Goal: Entertainment & Leisure: Consume media (video, audio)

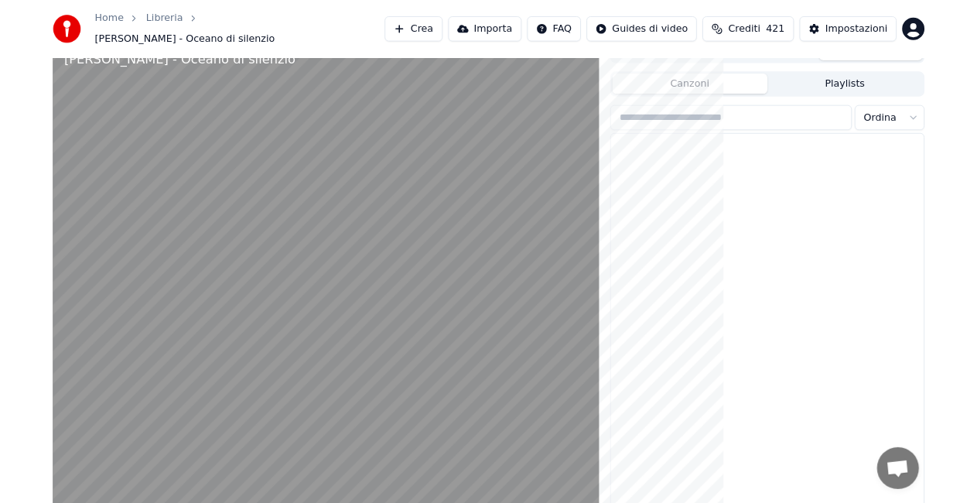
scroll to position [1447, 0]
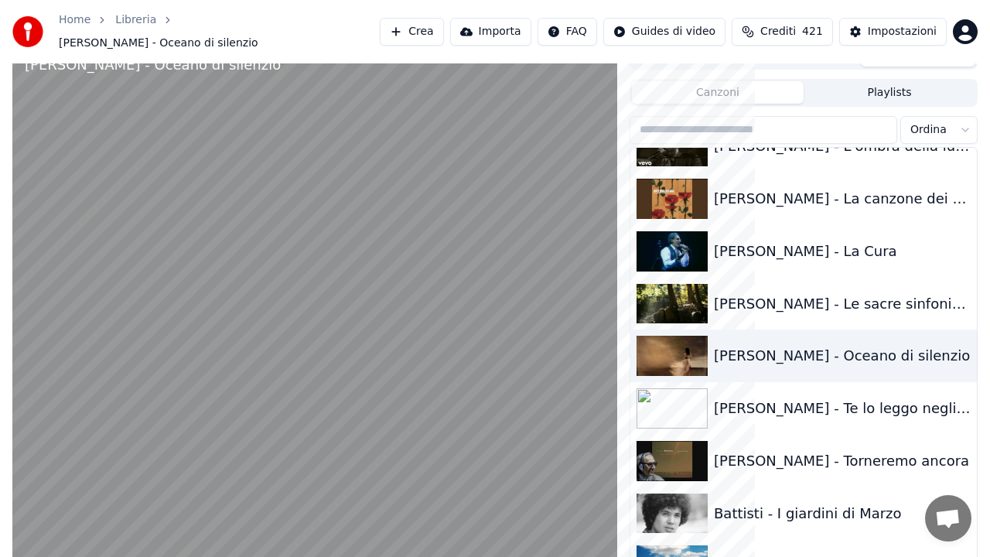
click at [358, 271] on video at bounding box center [314, 320] width 605 height 557
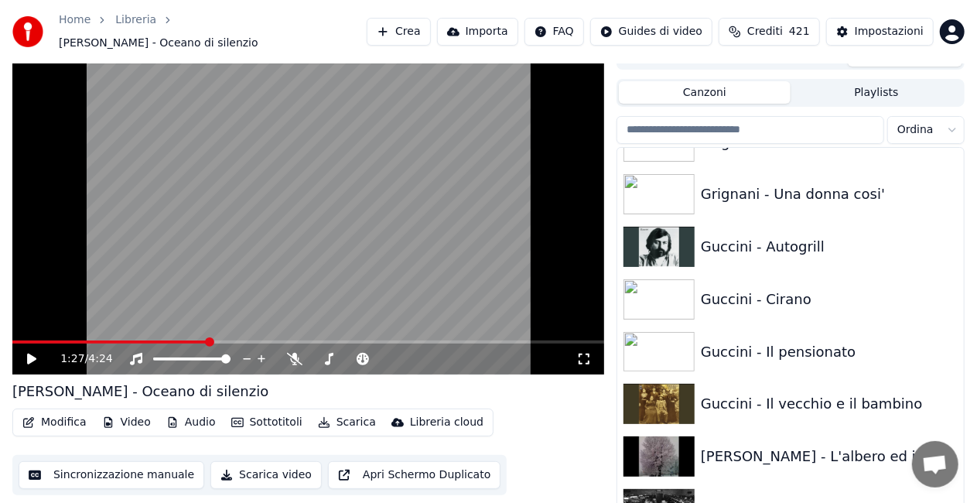
scroll to position [8823, 0]
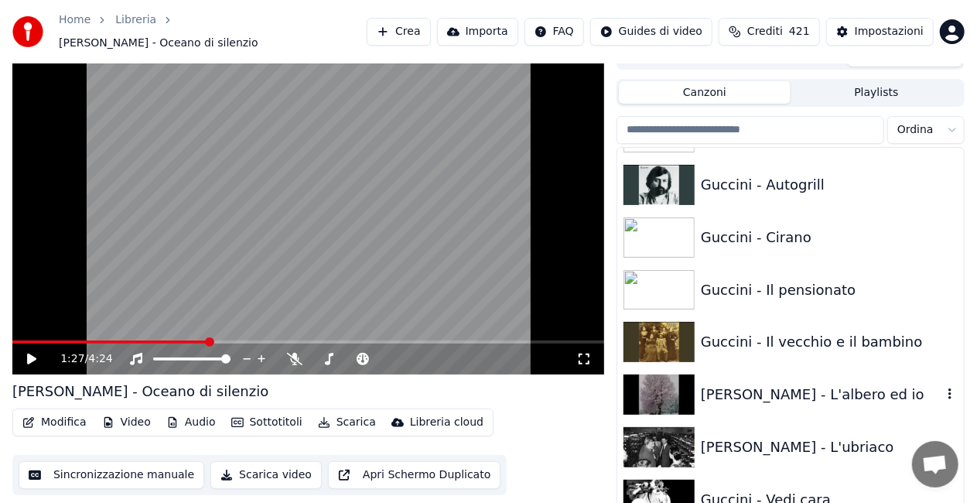
click at [765, 384] on div "[PERSON_NAME] - L'albero ed io" at bounding box center [821, 395] width 241 height 22
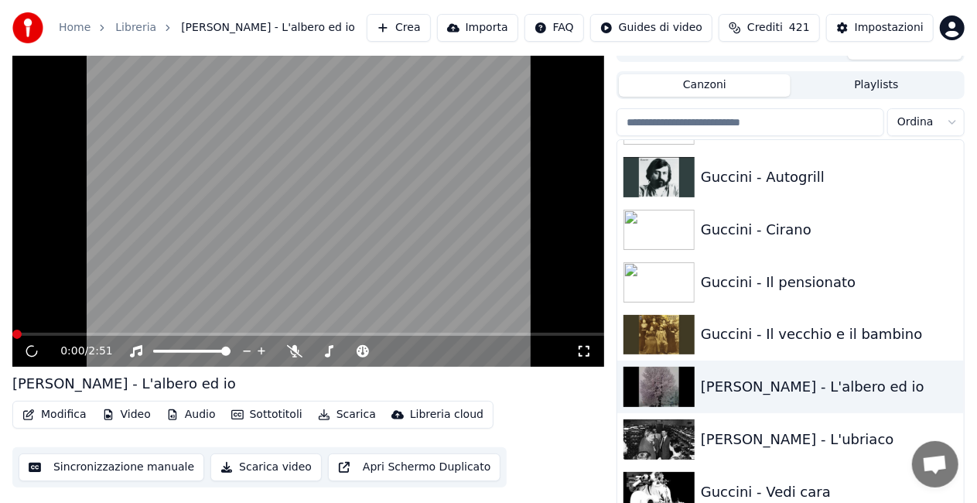
click at [586, 350] on icon at bounding box center [583, 351] width 15 height 12
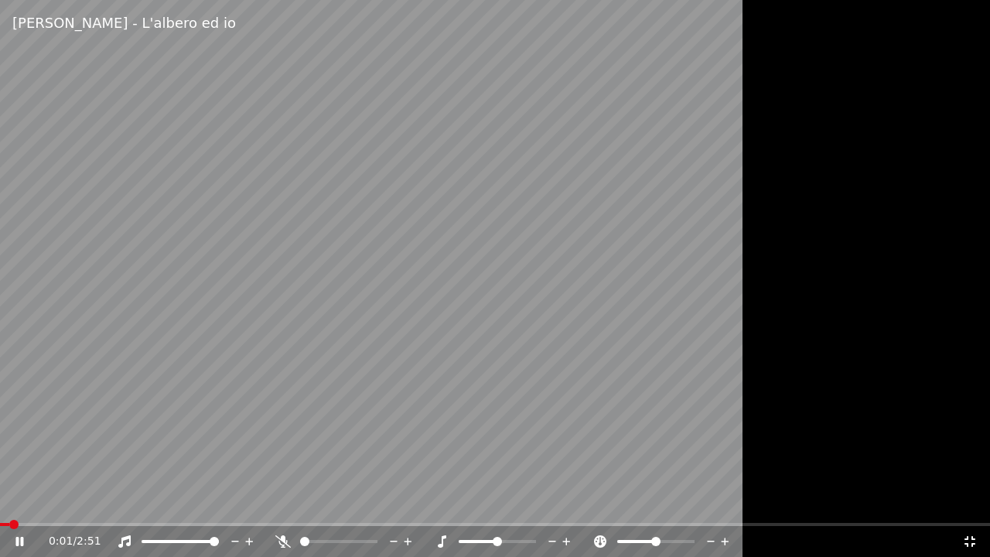
click at [278, 540] on icon at bounding box center [282, 541] width 15 height 12
click at [257, 258] on video at bounding box center [495, 278] width 990 height 557
click at [121, 526] on div "0:35 / 2:51" at bounding box center [495, 541] width 990 height 31
click at [115, 524] on span at bounding box center [57, 524] width 115 height 3
click at [16, 534] on div "0:20 / 2:51" at bounding box center [495, 541] width 978 height 15
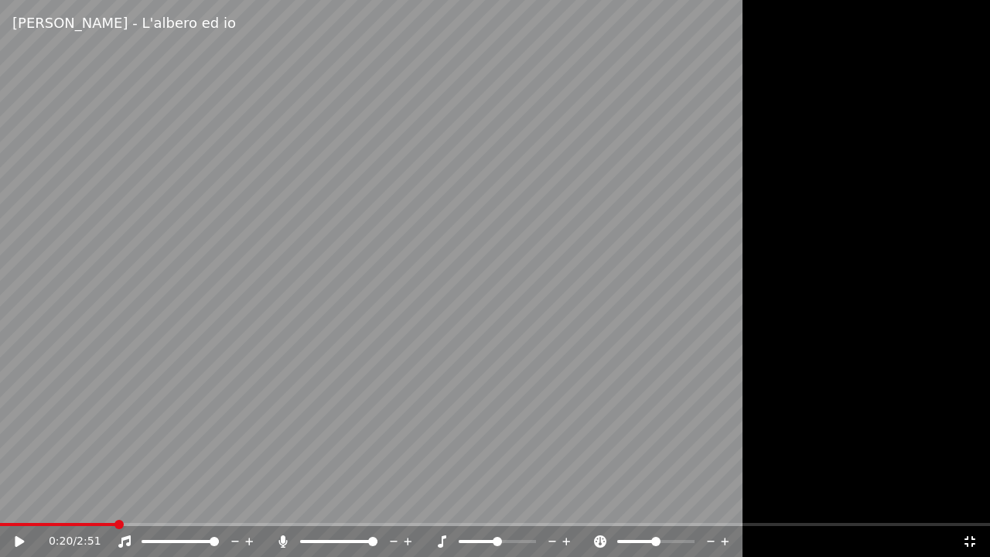
click at [23, 540] on icon at bounding box center [30, 541] width 36 height 12
click at [0, 509] on video at bounding box center [495, 278] width 990 height 557
drag, startPoint x: 466, startPoint y: 439, endPoint x: 466, endPoint y: 430, distance: 9.3
click at [466, 433] on video at bounding box center [495, 278] width 990 height 557
click at [989, 481] on div at bounding box center [495, 278] width 990 height 557
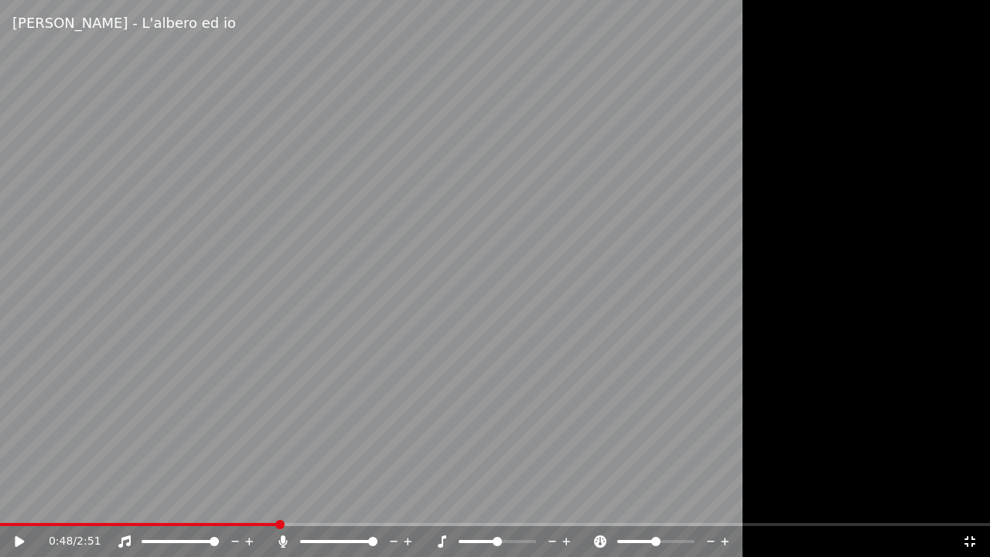
click at [979, 537] on div "0:48 / 2:51" at bounding box center [495, 541] width 978 height 15
click at [975, 541] on icon at bounding box center [969, 541] width 15 height 12
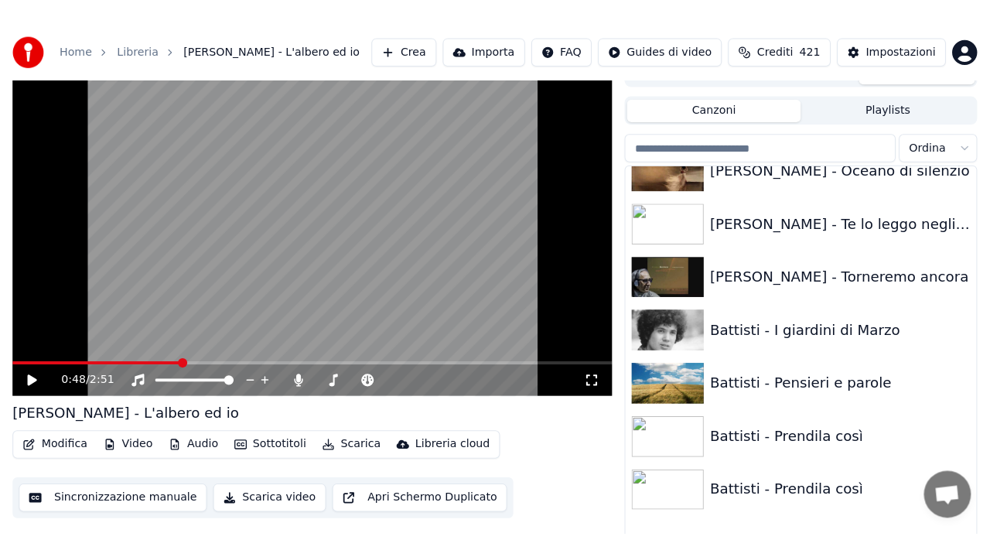
scroll to position [1616, 0]
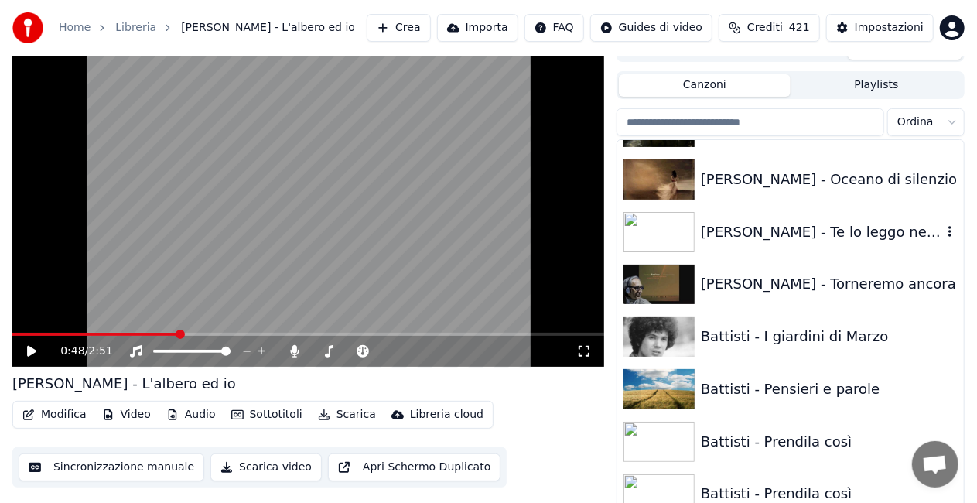
click at [879, 230] on div "[PERSON_NAME] - Te lo leggo negli occhi" at bounding box center [821, 232] width 241 height 22
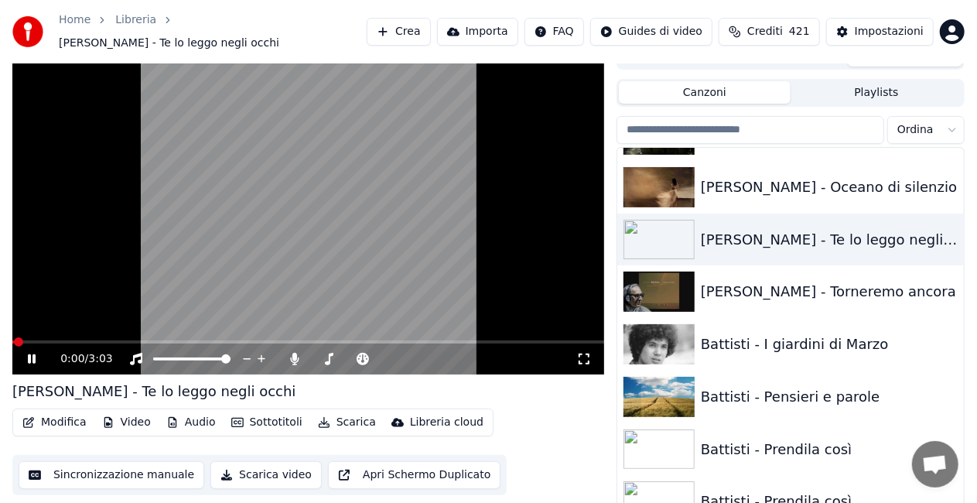
click at [578, 353] on icon at bounding box center [583, 359] width 15 height 12
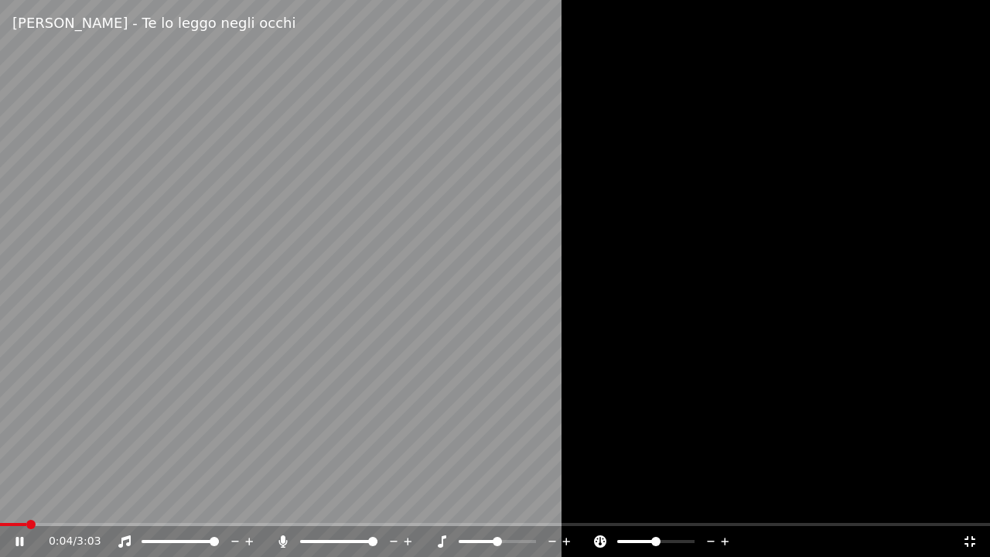
click at [280, 542] on icon at bounding box center [282, 541] width 15 height 12
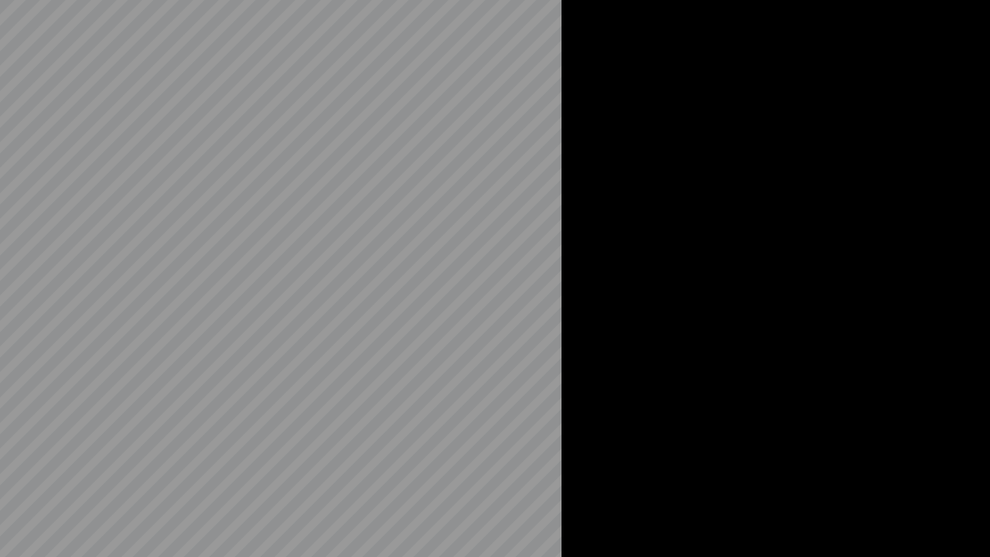
click at [978, 260] on div at bounding box center [495, 278] width 990 height 557
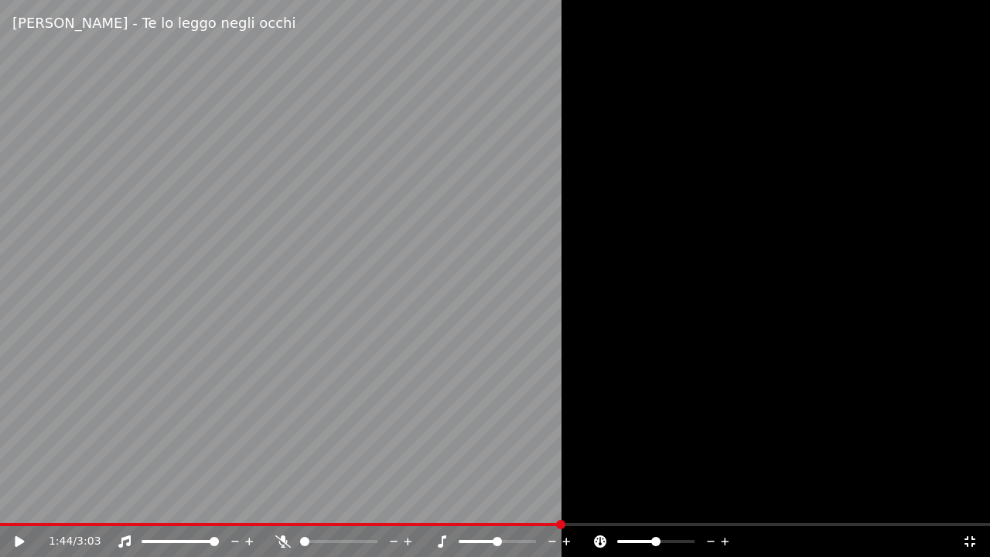
click at [244, 517] on video at bounding box center [495, 278] width 990 height 557
click at [242, 523] on span at bounding box center [121, 524] width 242 height 3
click at [200, 525] on span at bounding box center [100, 524] width 200 height 3
click at [179, 527] on div "0:38 / 3:03" at bounding box center [495, 541] width 990 height 31
click at [152, 522] on video at bounding box center [495, 278] width 990 height 557
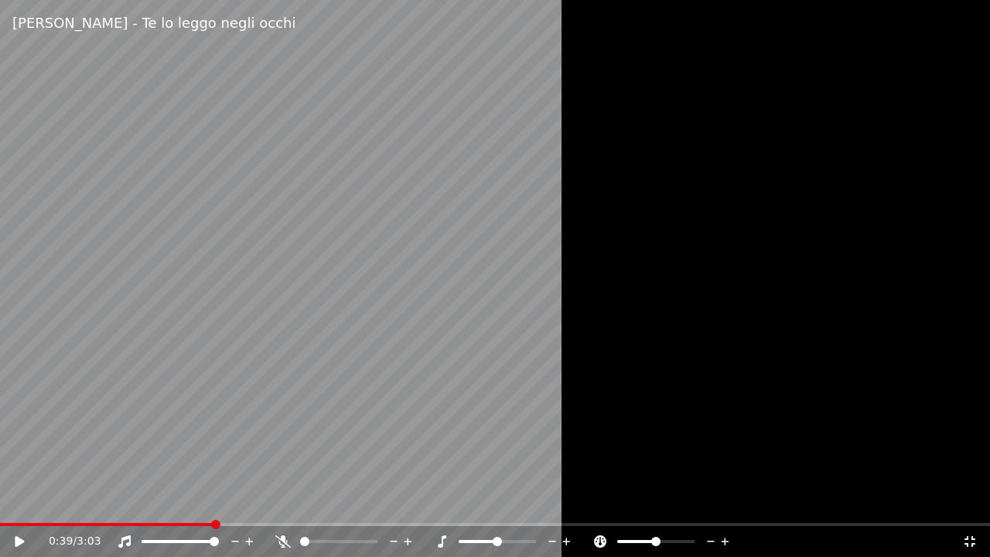
click at [152, 522] on video at bounding box center [495, 278] width 990 height 557
click at [152, 527] on div "0:40 / 3:03" at bounding box center [495, 541] width 990 height 31
click at [152, 526] on div "0:40 / 3:03" at bounding box center [495, 541] width 990 height 31
click at [152, 525] on span at bounding box center [110, 524] width 221 height 3
click at [268, 523] on span at bounding box center [495, 524] width 990 height 3
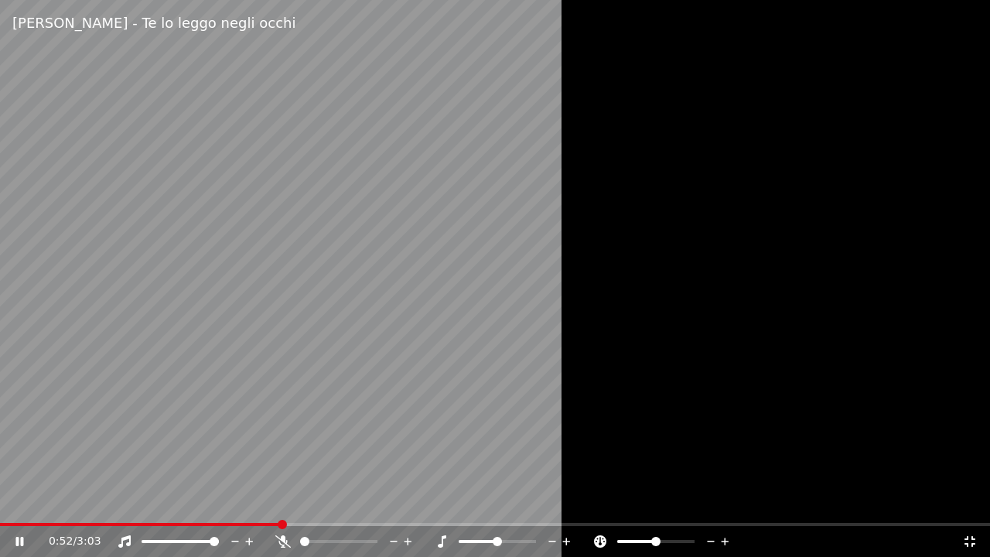
click at [282, 523] on span at bounding box center [495, 524] width 990 height 3
click at [300, 526] on div "0:53 / 3:03" at bounding box center [495, 541] width 990 height 31
click at [286, 543] on icon at bounding box center [282, 541] width 15 height 12
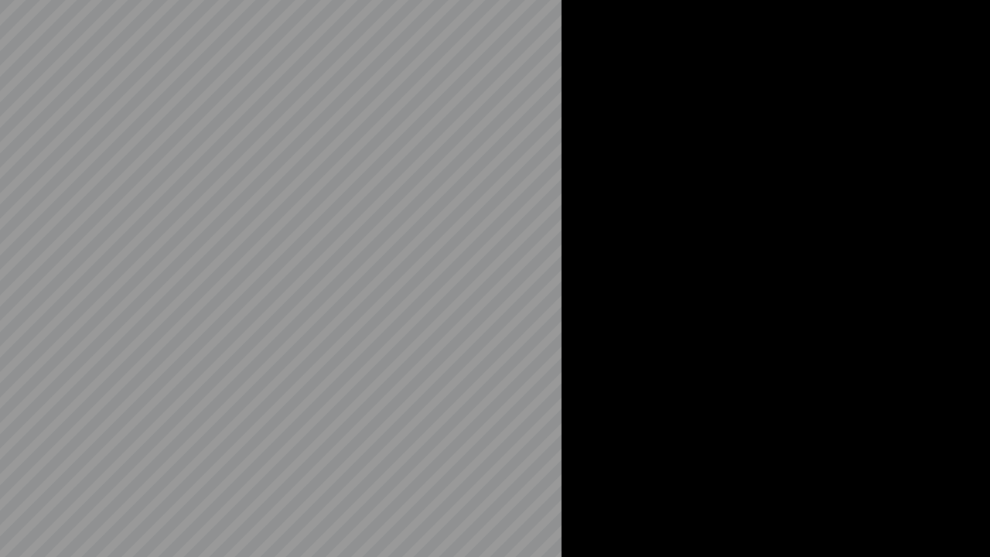
click at [286, 541] on video at bounding box center [495, 278] width 990 height 557
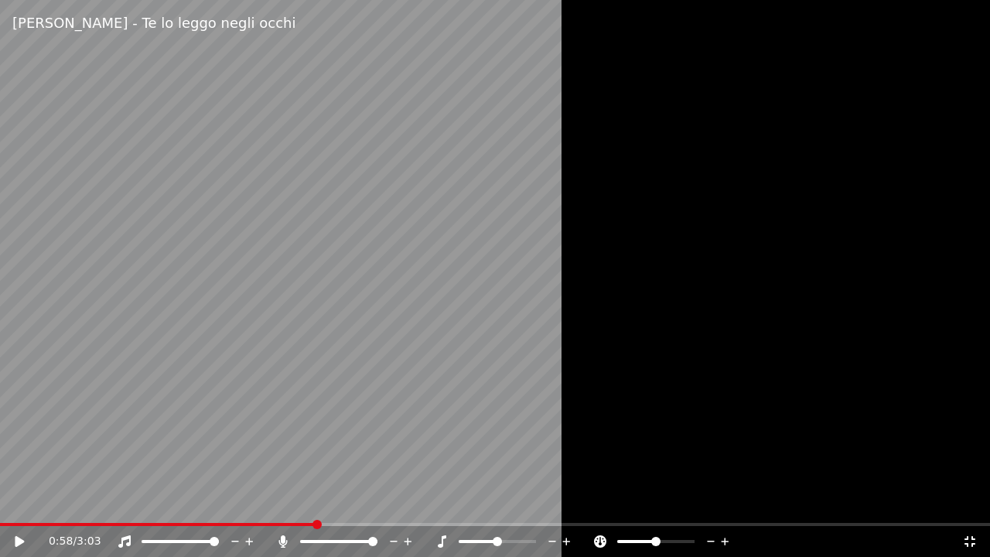
click at [493, 194] on video at bounding box center [495, 278] width 990 height 557
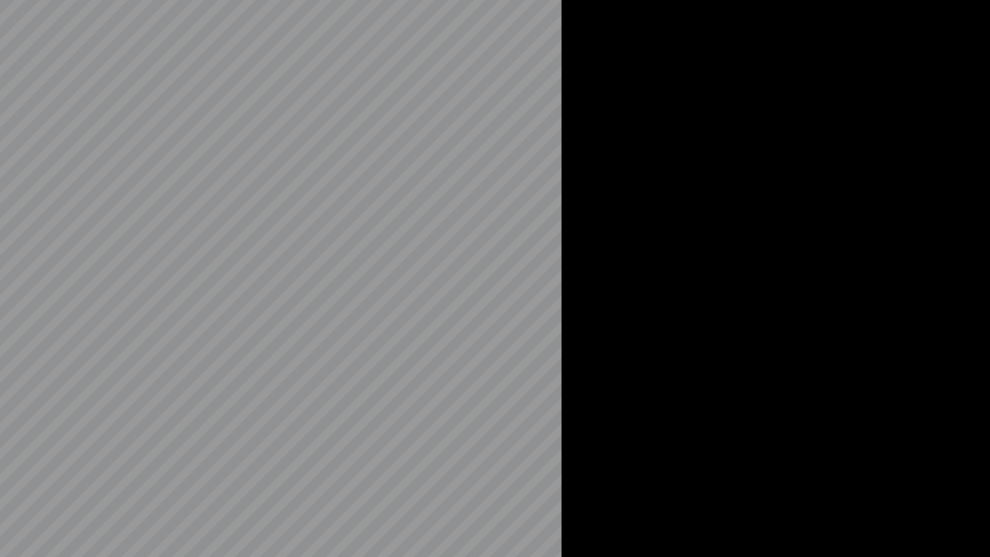
click at [280, 541] on video at bounding box center [495, 278] width 990 height 557
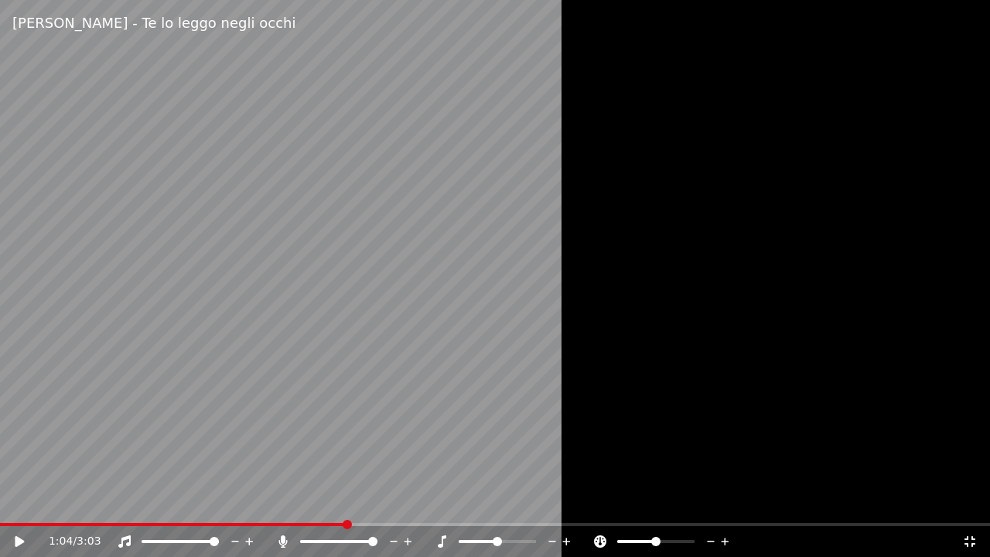
drag, startPoint x: 283, startPoint y: 538, endPoint x: 135, endPoint y: 514, distance: 150.5
click at [277, 536] on icon at bounding box center [282, 541] width 15 height 12
click at [5, 523] on span at bounding box center [2, 524] width 5 height 3
click at [75, 526] on span at bounding box center [495, 524] width 990 height 3
click at [79, 528] on span at bounding box center [79, 524] width 9 height 9
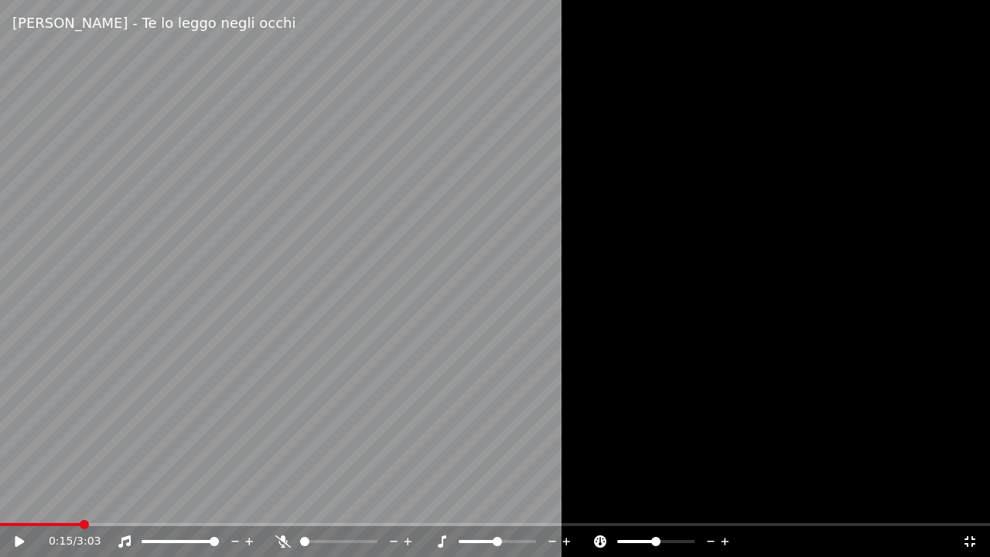
click at [16, 541] on icon at bounding box center [19, 541] width 9 height 11
click at [354, 524] on span at bounding box center [178, 524] width 356 height 3
click at [343, 524] on span at bounding box center [172, 524] width 345 height 3
click at [334, 525] on span at bounding box center [167, 524] width 334 height 3
click at [317, 523] on span at bounding box center [159, 524] width 318 height 3
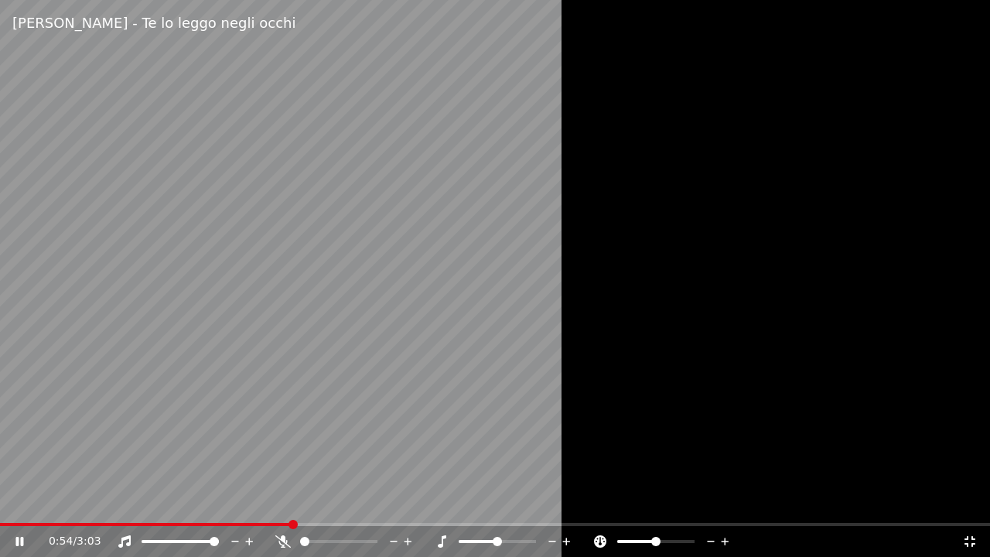
click at [291, 524] on span at bounding box center [145, 524] width 291 height 3
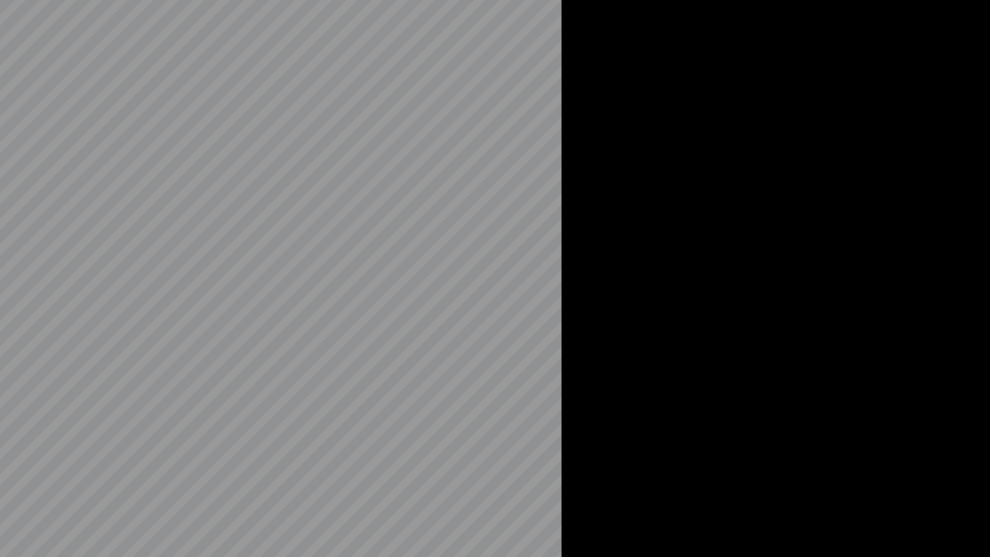
click at [989, 200] on div at bounding box center [495, 278] width 990 height 557
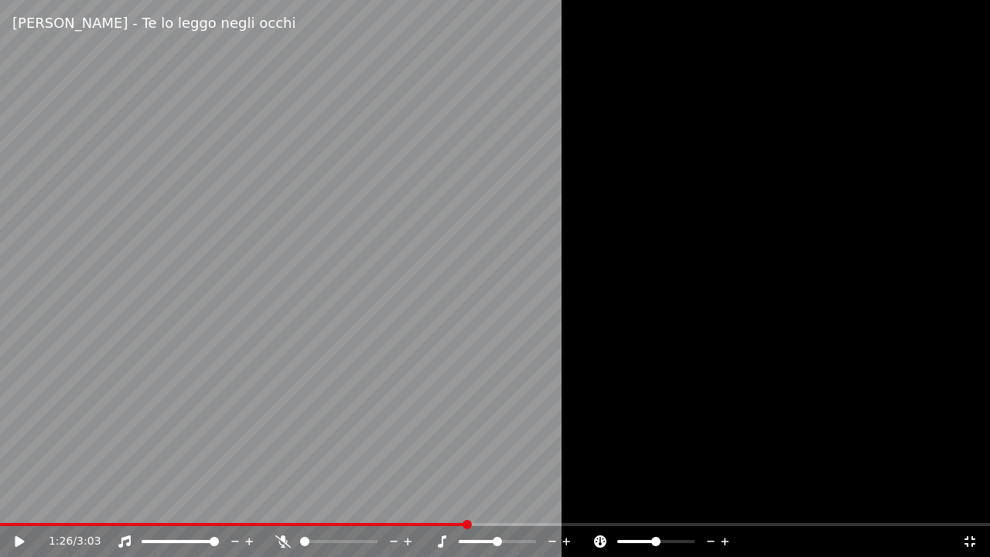
click at [346, 527] on div "1:26 / 3:03" at bounding box center [495, 541] width 990 height 31
click at [334, 524] on span at bounding box center [167, 524] width 334 height 3
click at [242, 523] on span at bounding box center [121, 524] width 242 height 3
drag, startPoint x: 377, startPoint y: 314, endPoint x: 412, endPoint y: 314, distance: 34.8
click at [379, 314] on video at bounding box center [495, 278] width 990 height 557
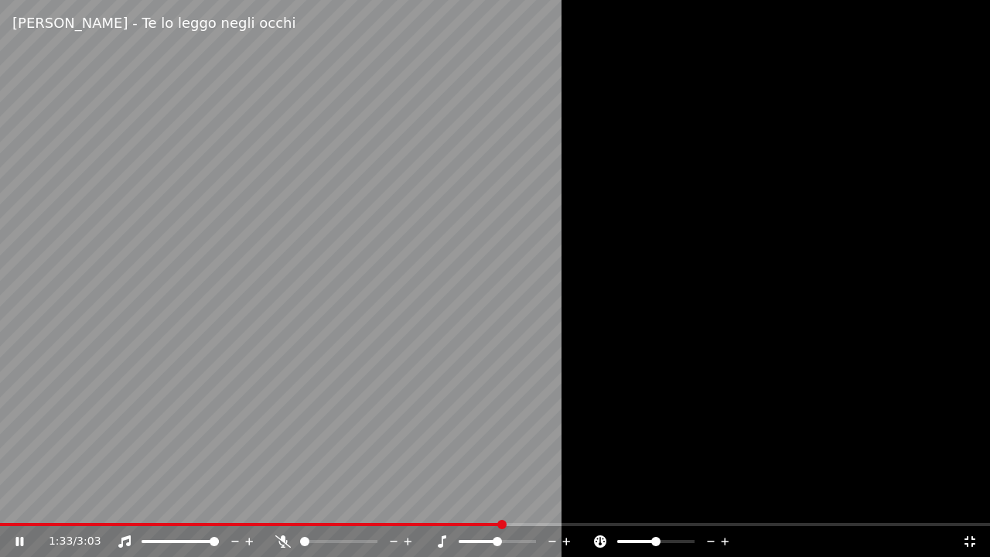
drag, startPoint x: 373, startPoint y: 243, endPoint x: 363, endPoint y: 242, distance: 10.1
click at [363, 242] on video at bounding box center [495, 278] width 990 height 557
click at [303, 522] on video at bounding box center [495, 278] width 990 height 557
click at [302, 524] on span at bounding box center [151, 524] width 302 height 3
click at [266, 526] on div "0:58 / 3:03" at bounding box center [495, 541] width 990 height 31
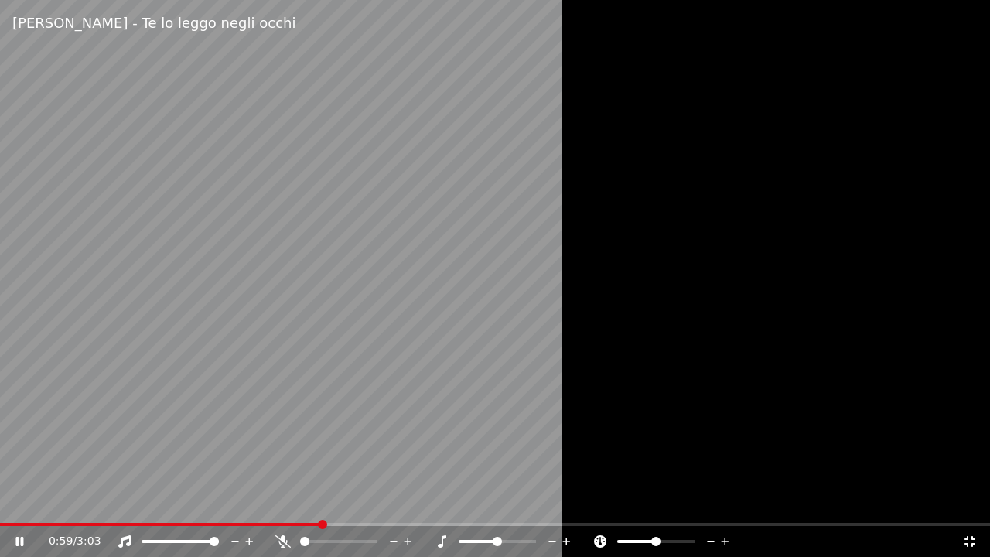
click at [264, 521] on video at bounding box center [495, 278] width 990 height 557
click at [264, 523] on span at bounding box center [132, 524] width 264 height 3
click at [212, 218] on video at bounding box center [495, 278] width 990 height 557
click at [138, 237] on video at bounding box center [495, 278] width 990 height 557
